Goal: Information Seeking & Learning: Learn about a topic

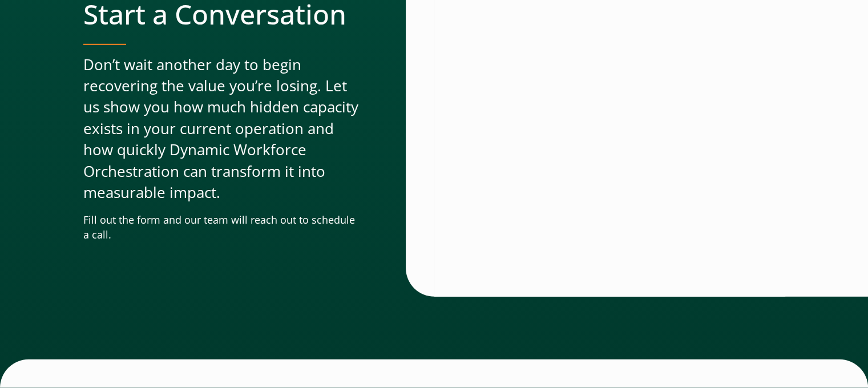
scroll to position [3594, 0]
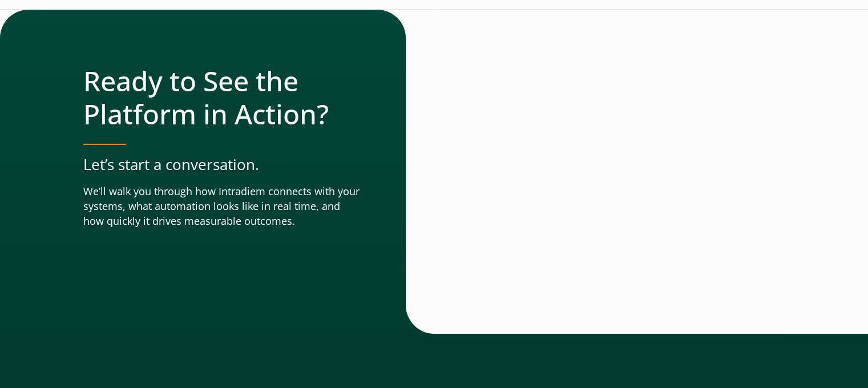
scroll to position [4128, 0]
